Goal: Check status

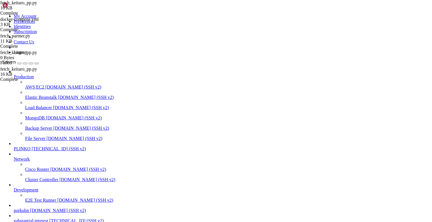
scroll to position [4, 0]
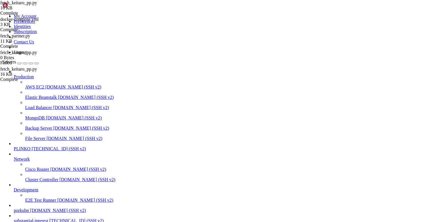
scroll to position [4852, 0]
drag, startPoint x: 76, startPoint y: 493, endPoint x: 5, endPoint y: 472, distance: 74.9
copy div "root@substantialinterest:~# cd /opt/facebook-etl/partner_fetcher root@substanti…"
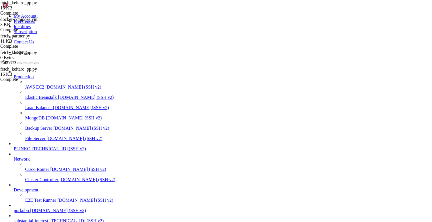
drag, startPoint x: 117, startPoint y: 492, endPoint x: 5, endPoint y: 375, distance: 161.5
drag, startPoint x: 15, startPoint y: 393, endPoint x: 6, endPoint y: 370, distance: 25.1
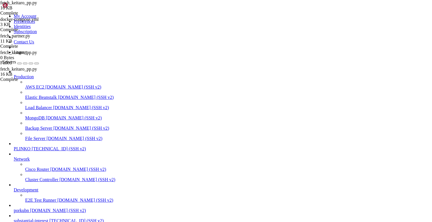
drag, startPoint x: 6, startPoint y: 371, endPoint x: 6, endPoint y: 380, distance: 9.1
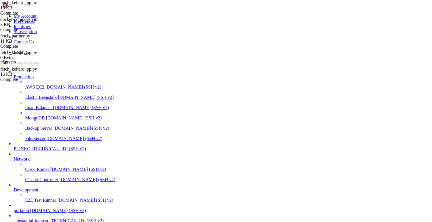
drag, startPoint x: 114, startPoint y: 448, endPoint x: 87, endPoint y: 440, distance: 28.2
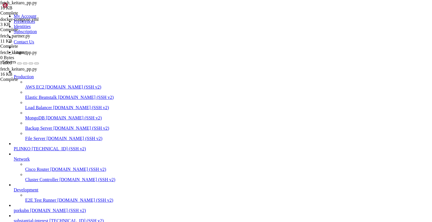
drag, startPoint x: 36, startPoint y: 473, endPoint x: 5, endPoint y: 470, distance: 31.8
